Goal: Information Seeking & Learning: Learn about a topic

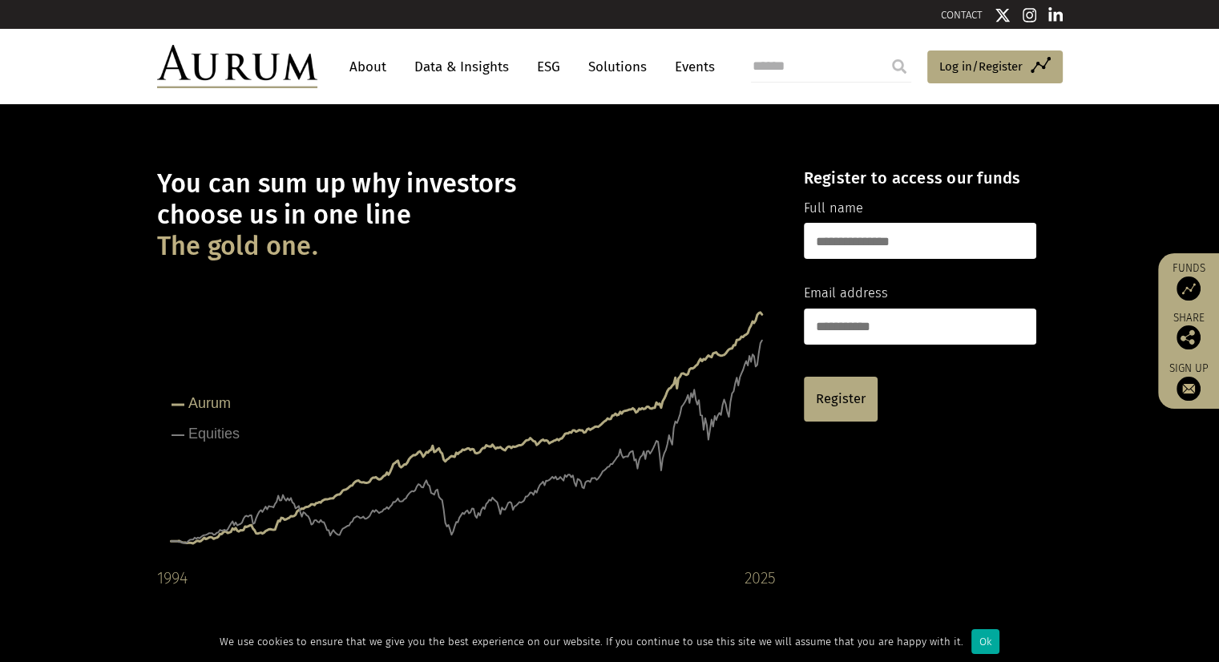
click at [478, 67] on link "Data & Insights" at bounding box center [461, 67] width 111 height 30
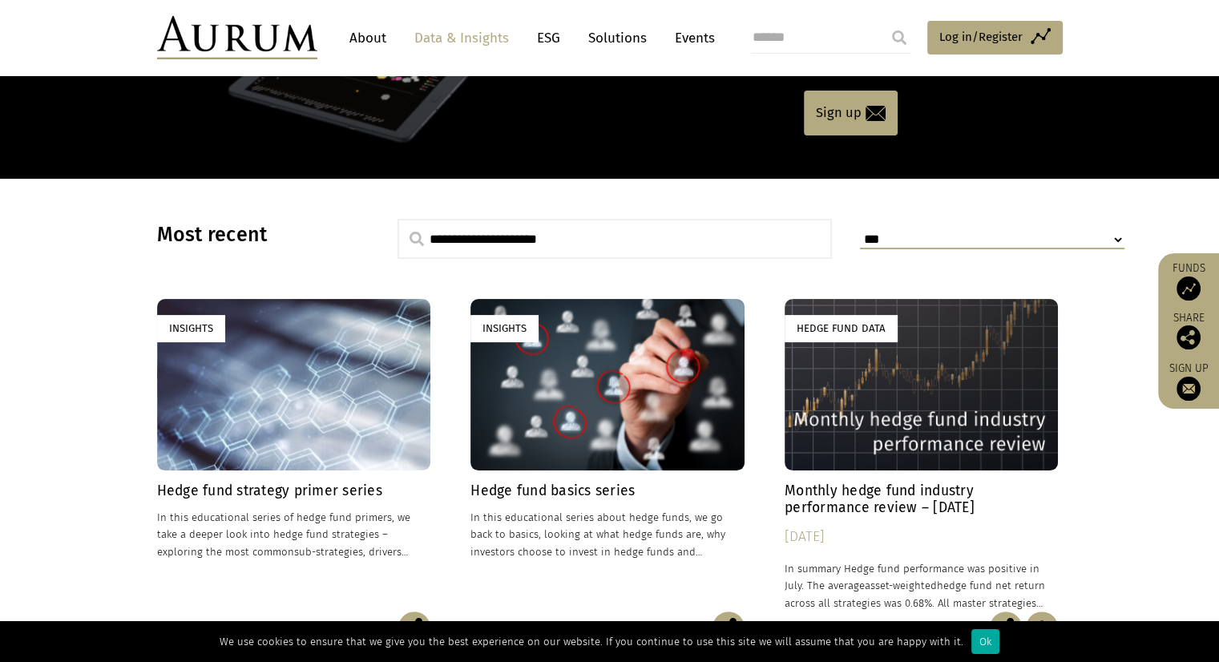
scroll to position [321, 0]
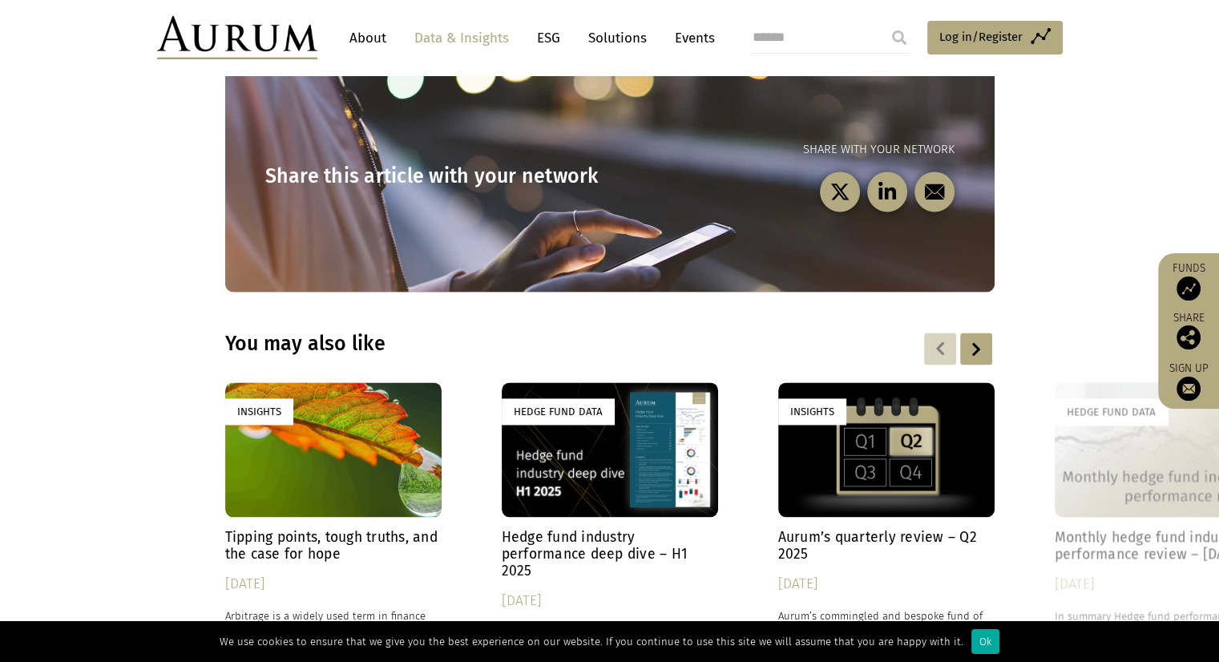
scroll to position [2164, 0]
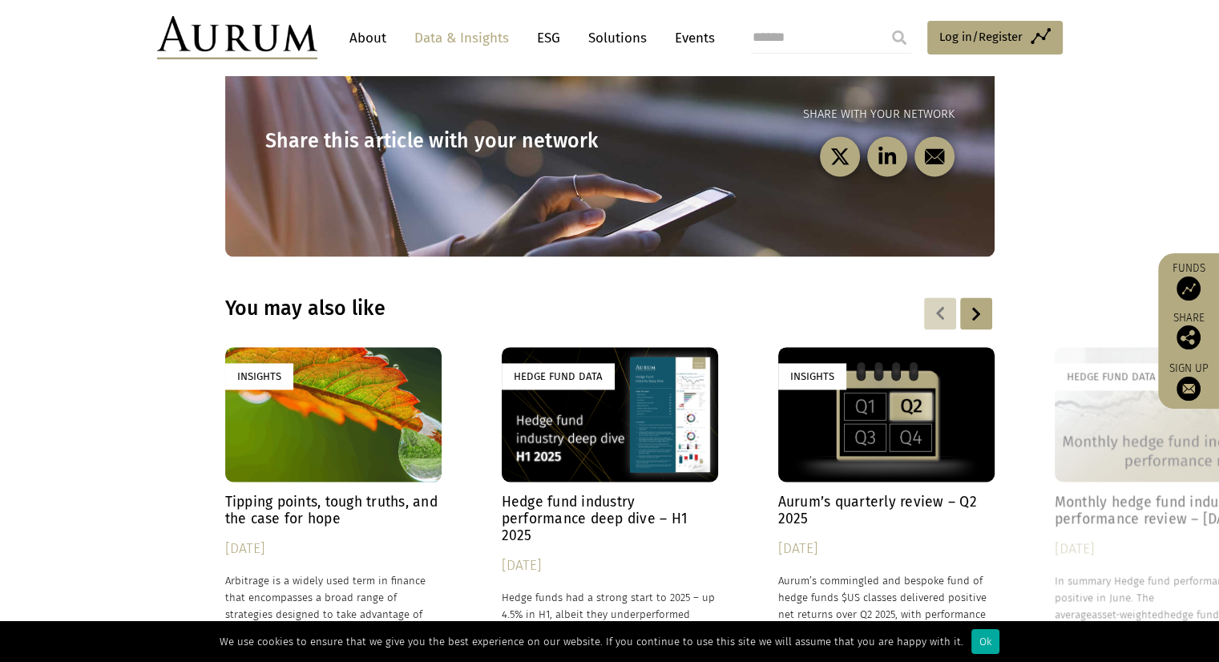
click at [560, 494] on h4 "Hedge fund industry performance deep dive – H1 2025" at bounding box center [610, 519] width 216 height 51
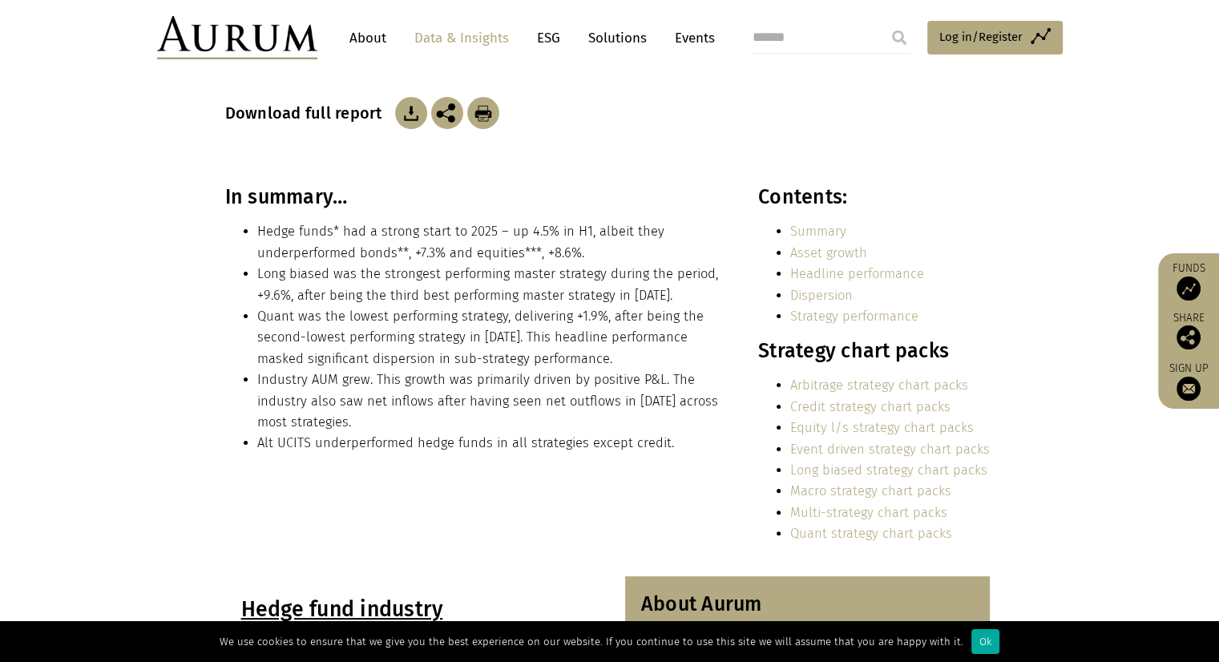
scroll to position [321, 0]
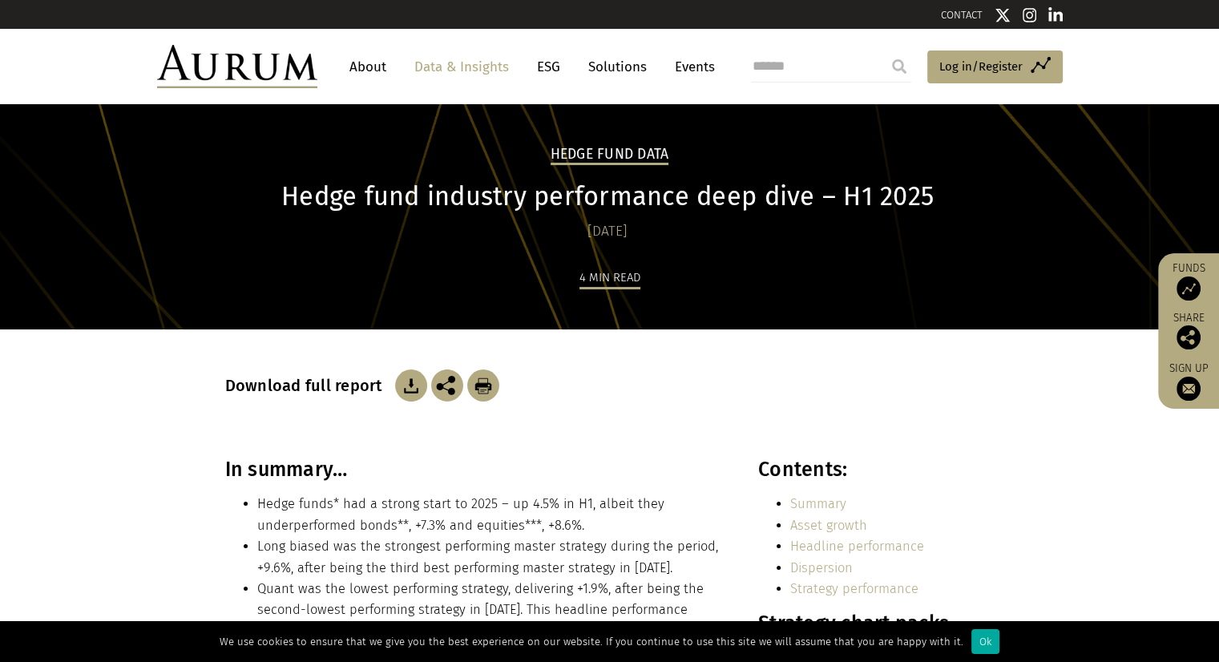
drag, startPoint x: 138, startPoint y: 386, endPoint x: 167, endPoint y: 87, distance: 300.4
click at [608, 61] on link "Solutions" at bounding box center [617, 67] width 75 height 30
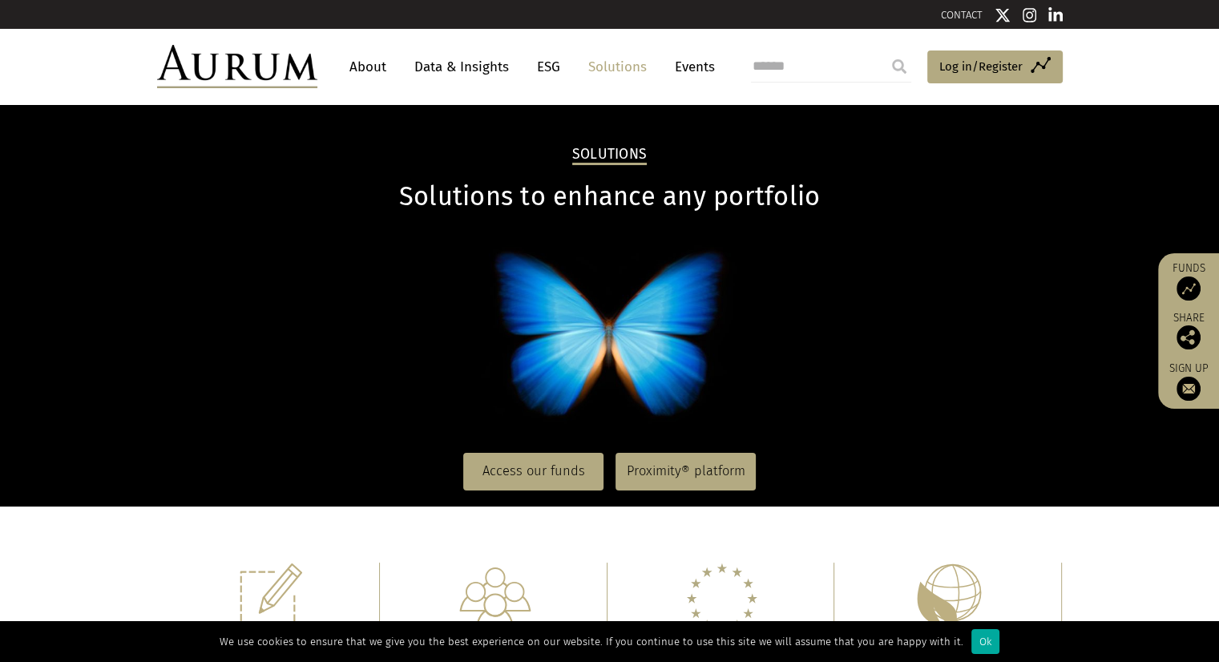
click at [463, 67] on link "Data & Insights" at bounding box center [461, 67] width 111 height 30
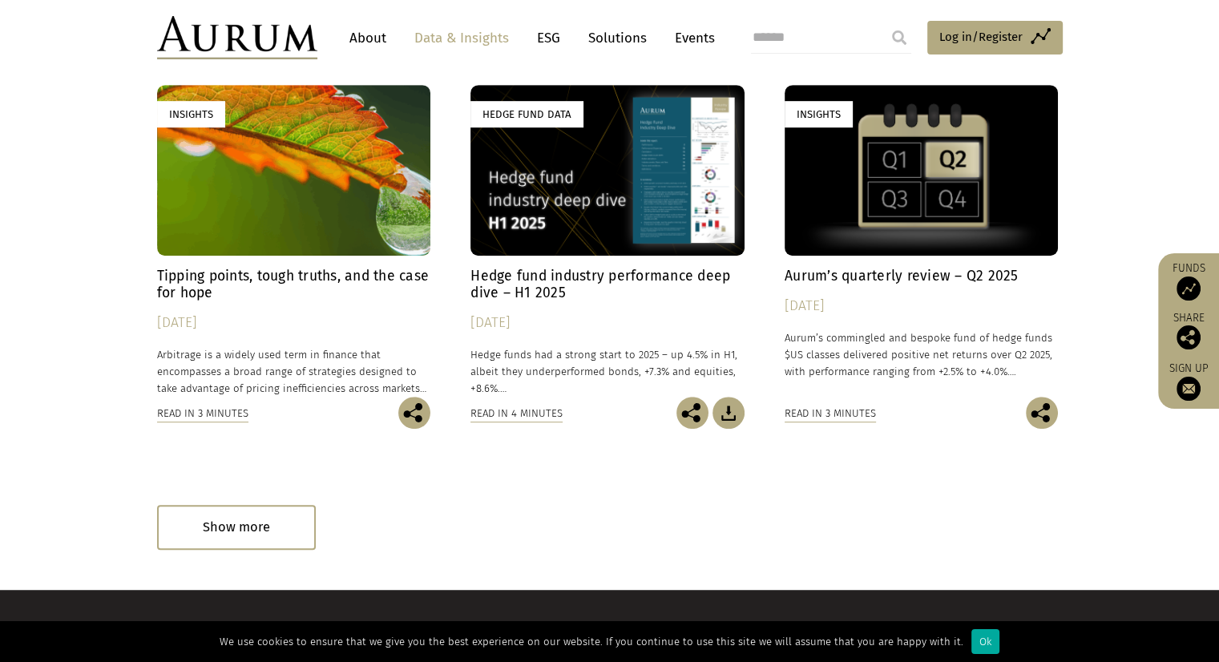
scroll to position [1020, 0]
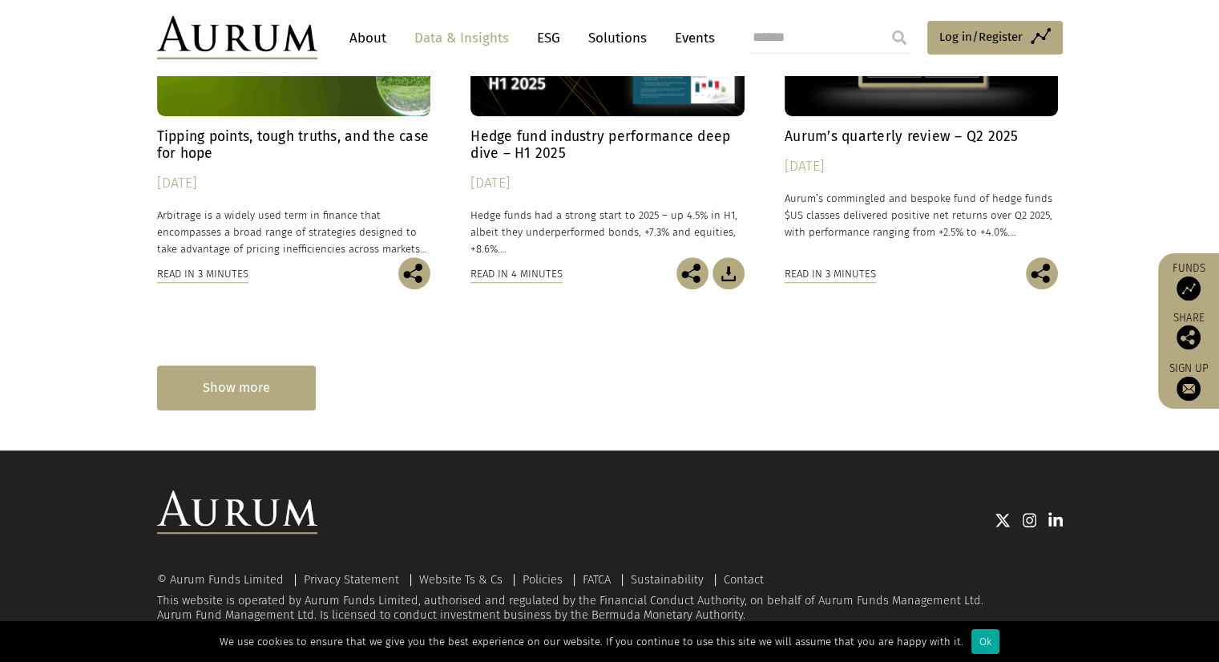
click at [263, 394] on div "Show more" at bounding box center [236, 388] width 159 height 44
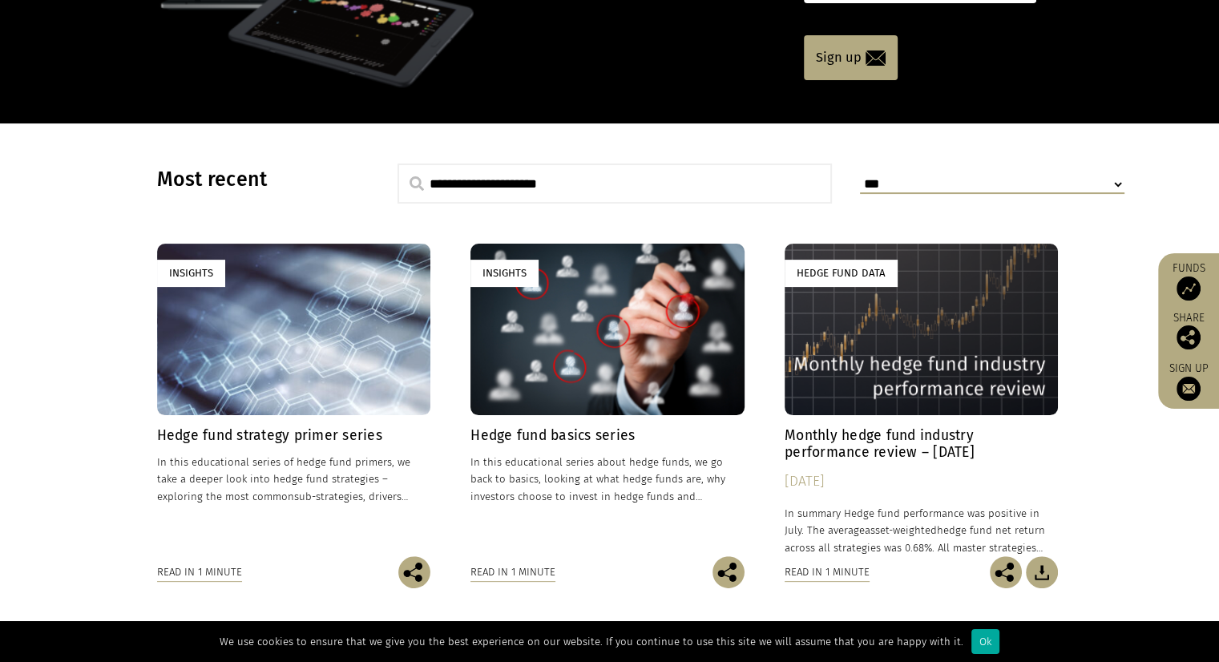
scroll to position [0, 0]
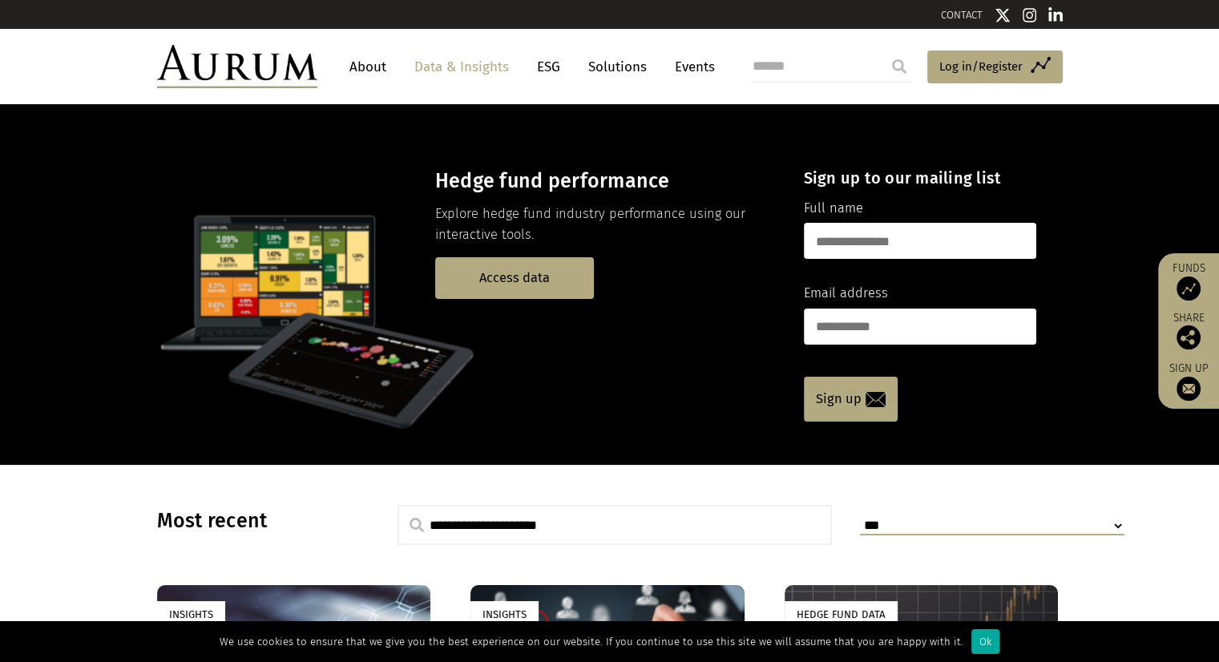
drag, startPoint x: 128, startPoint y: 296, endPoint x: 139, endPoint y: 33, distance: 263.2
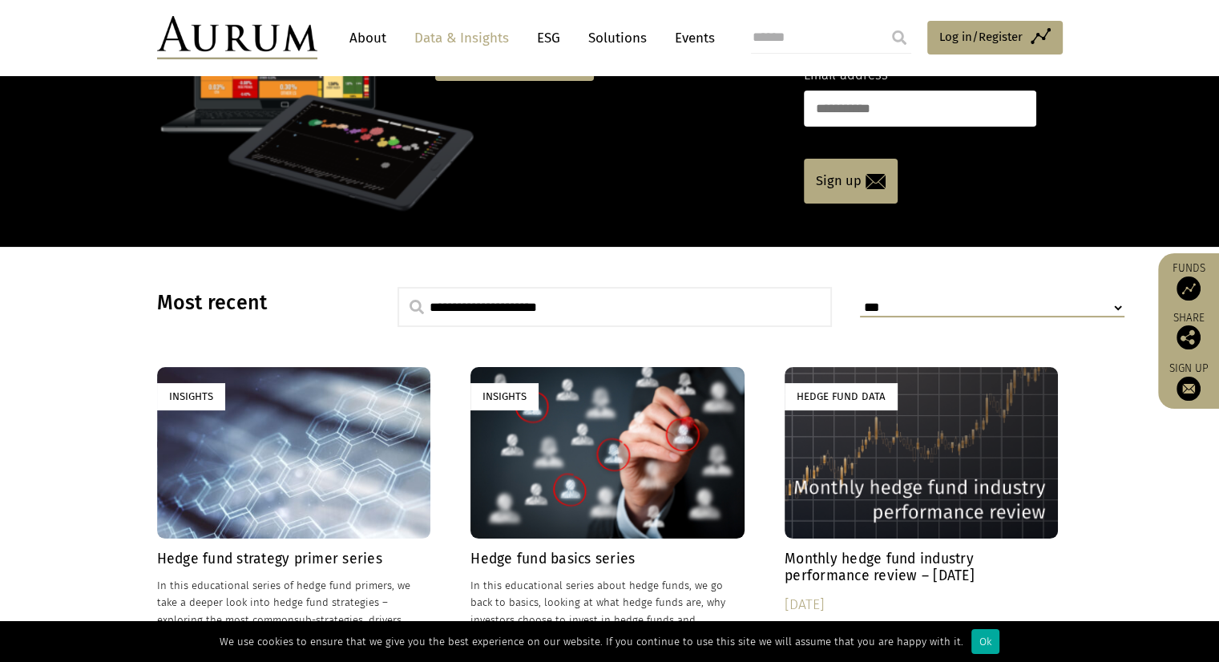
scroll to position [240, 0]
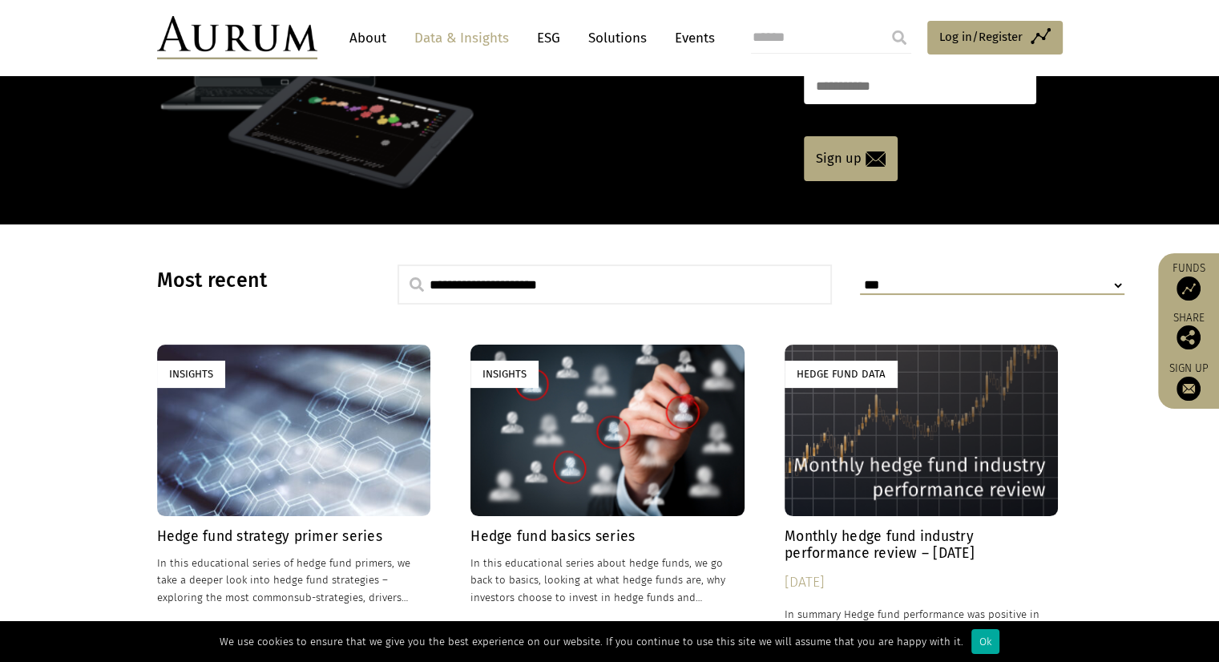
click at [595, 285] on input "text" at bounding box center [615, 285] width 435 height 40
type input "*******"
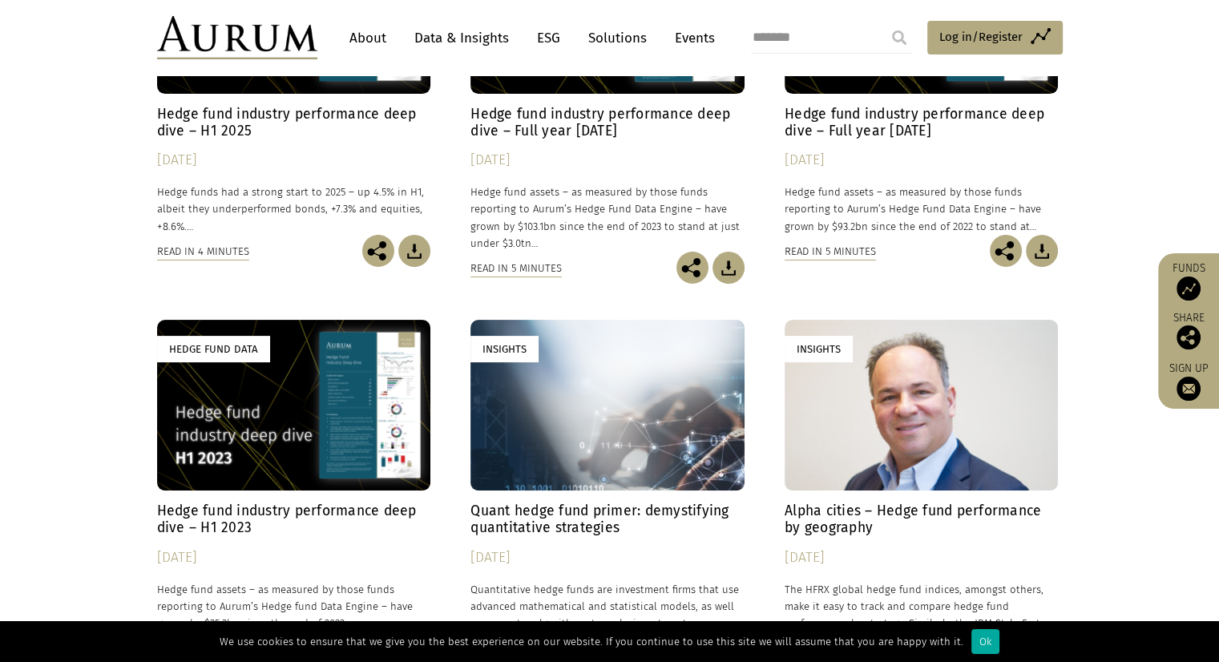
scroll to position [240, 0]
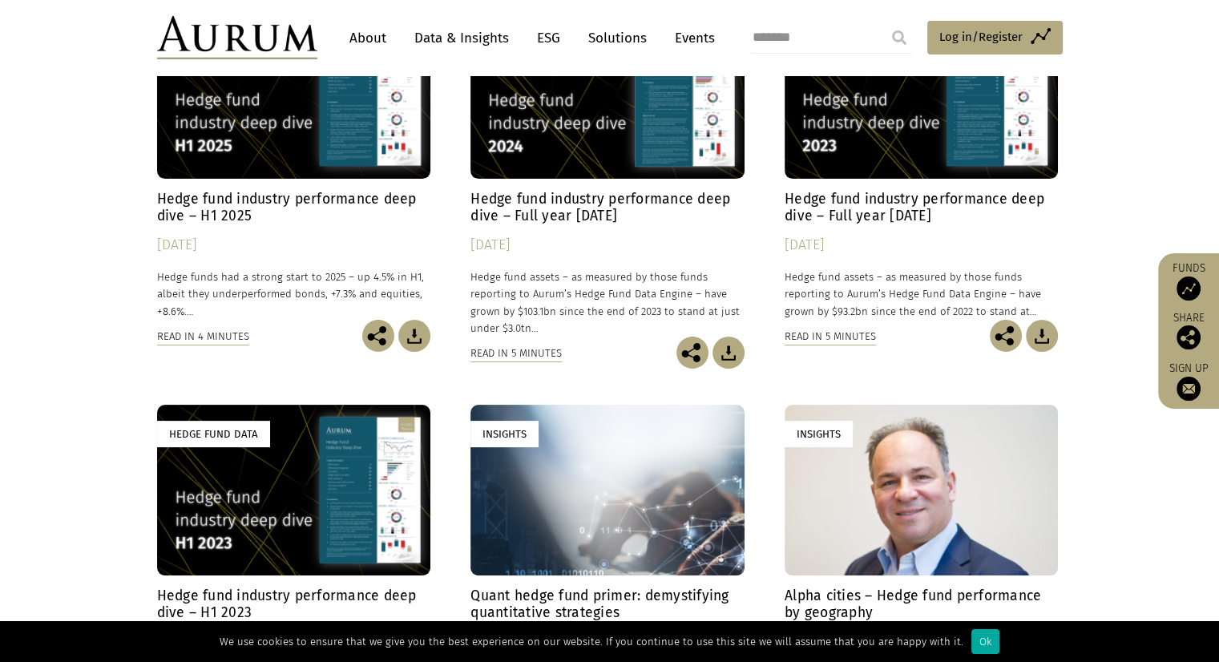
click at [257, 200] on h4 "Hedge fund industry performance deep dive – H1 2025" at bounding box center [294, 208] width 274 height 34
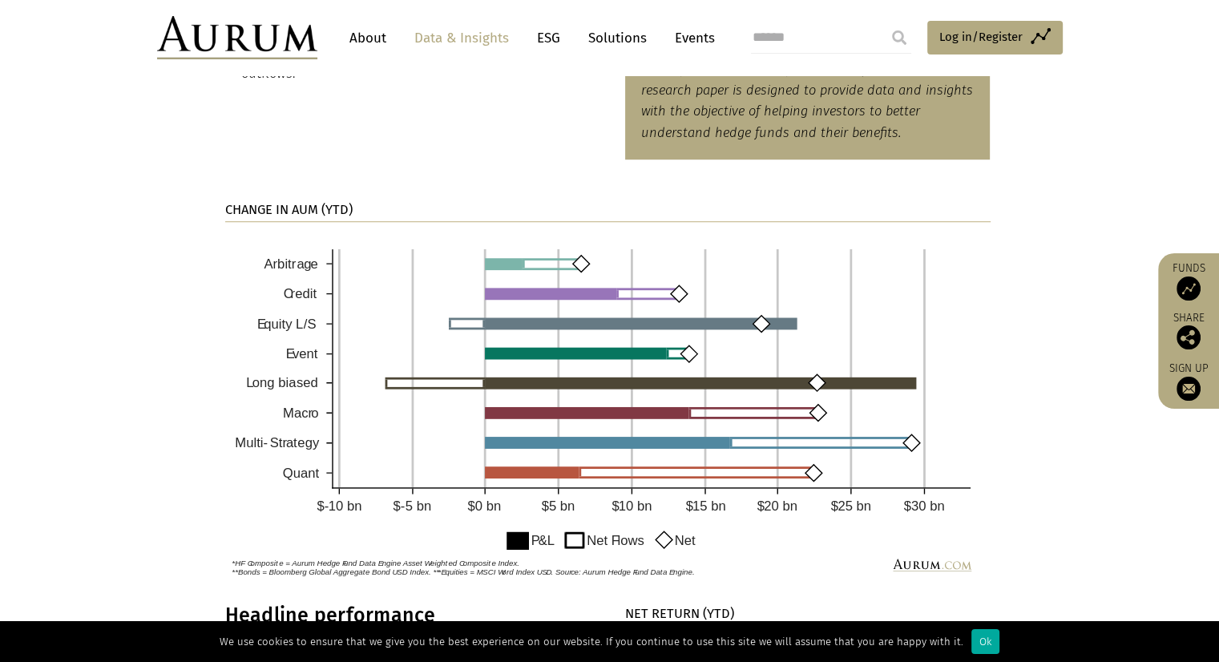
scroll to position [887, 0]
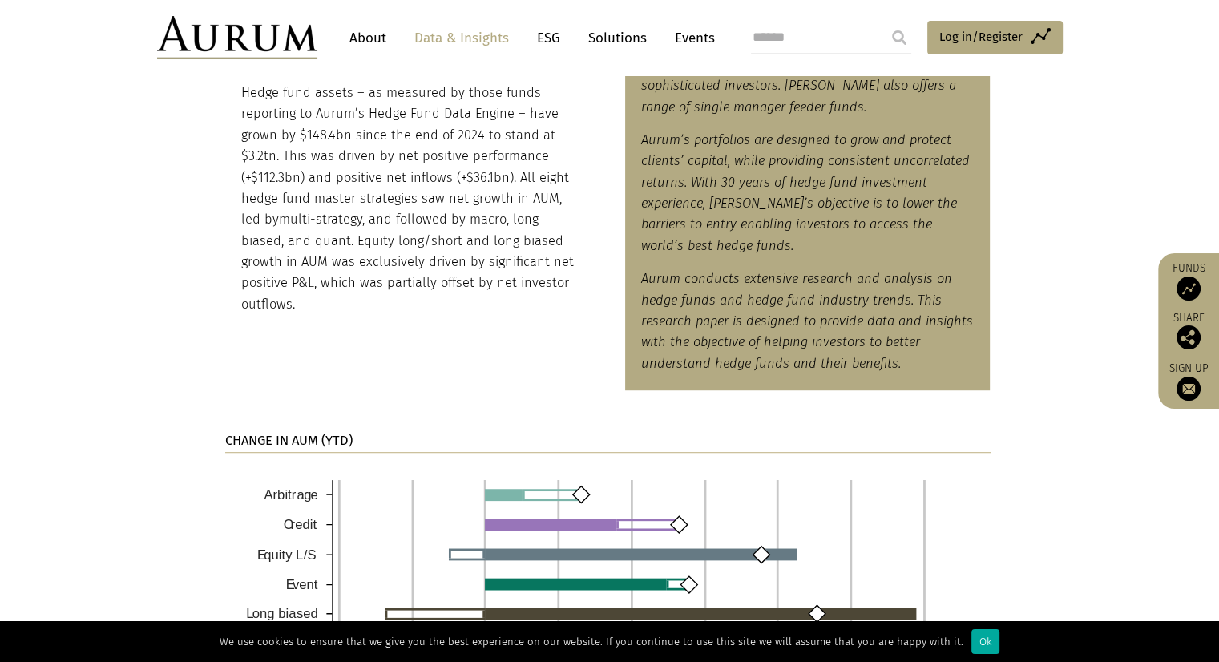
click at [356, 40] on link "About" at bounding box center [367, 38] width 53 height 30
